Goal: Transaction & Acquisition: Download file/media

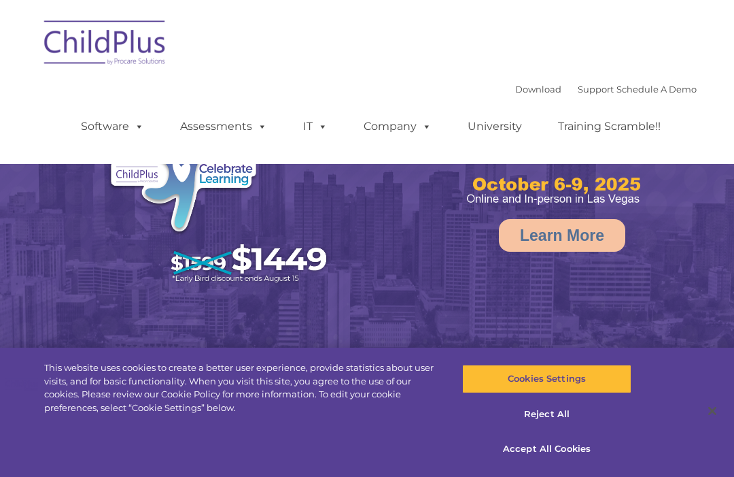
select select "MEDIUM"
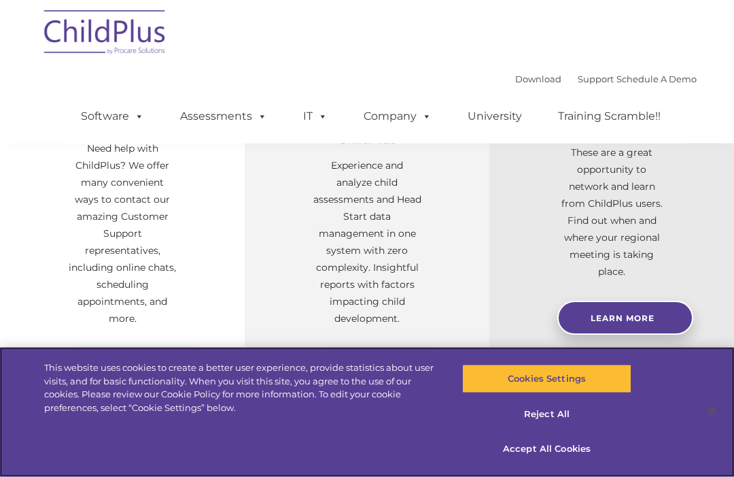
scroll to position [564, 0]
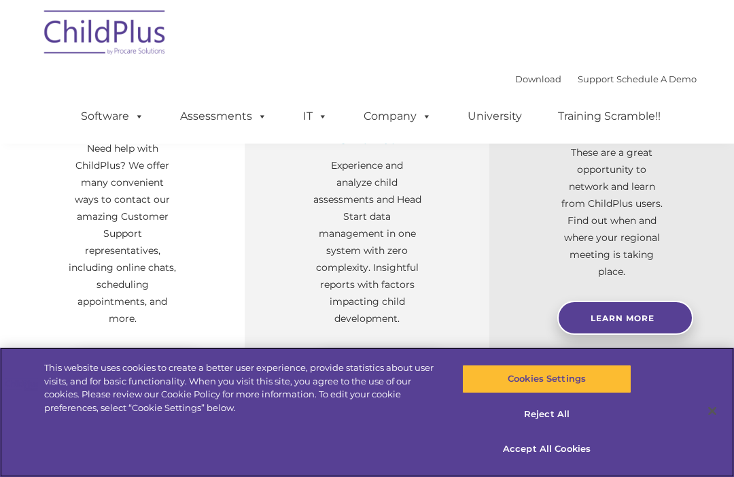
click at [512, 463] on button "Accept All Cookies" at bounding box center [546, 448] width 169 height 29
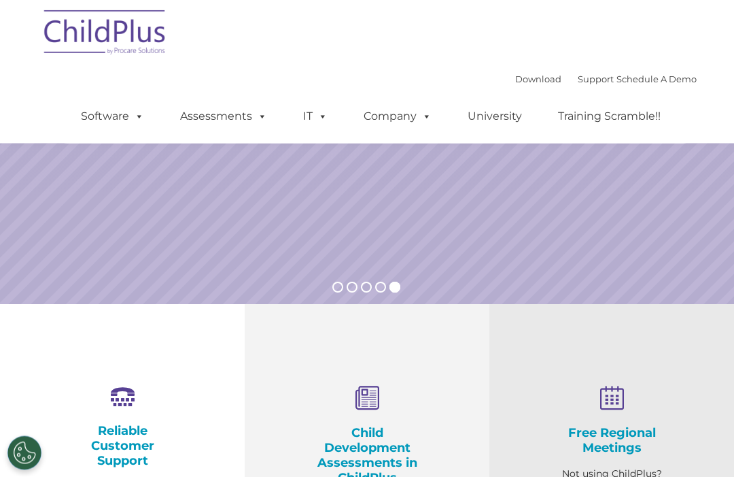
scroll to position [0, 0]
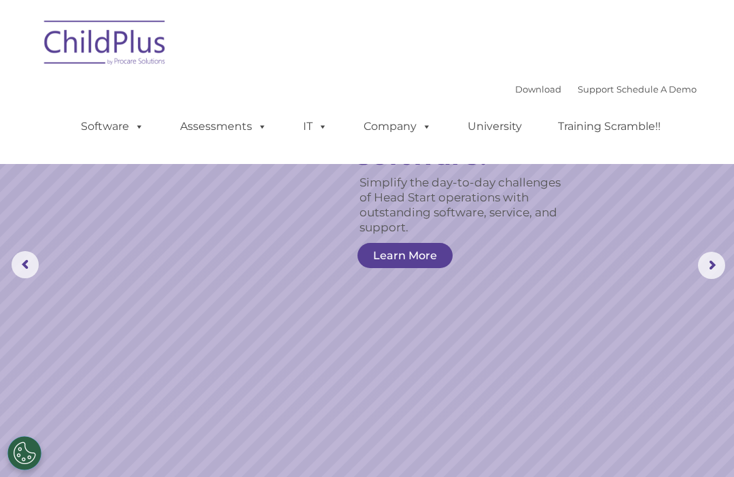
click at [103, 127] on link "Software" at bounding box center [112, 126] width 90 height 27
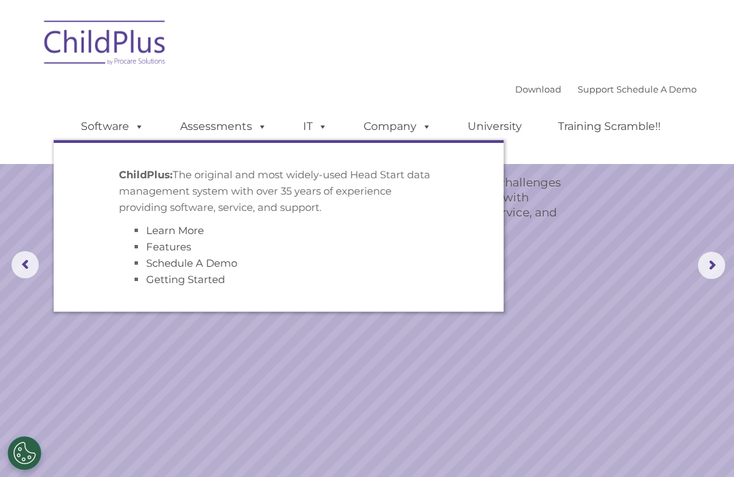
click at [375, 368] on rs-slide "Simplify the day-to-day challenges of Head Start operations with outstanding so…" at bounding box center [367, 265] width 734 height 530
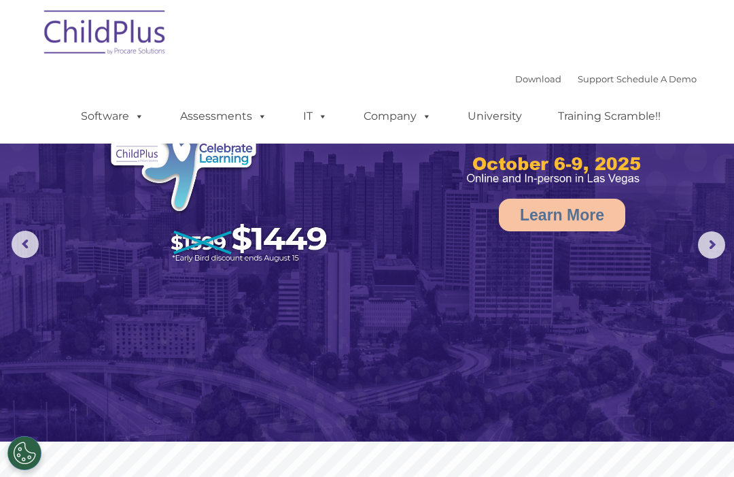
click at [515, 82] on link "Download" at bounding box center [538, 78] width 46 height 11
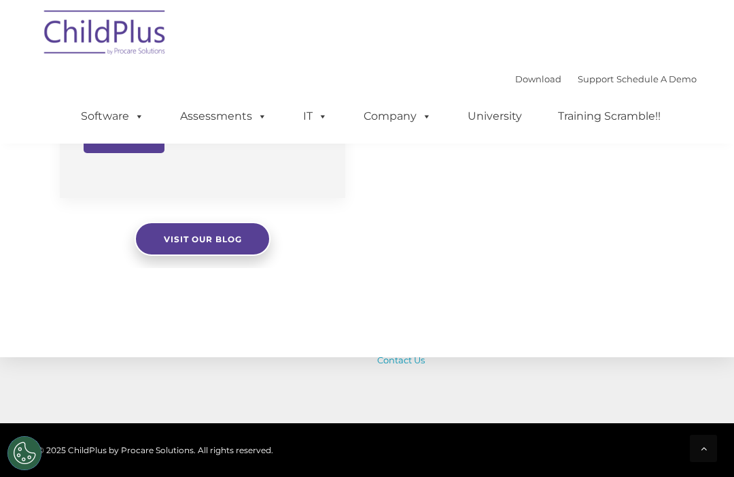
scroll to position [1376, 0]
